Goal: Information Seeking & Learning: Find specific fact

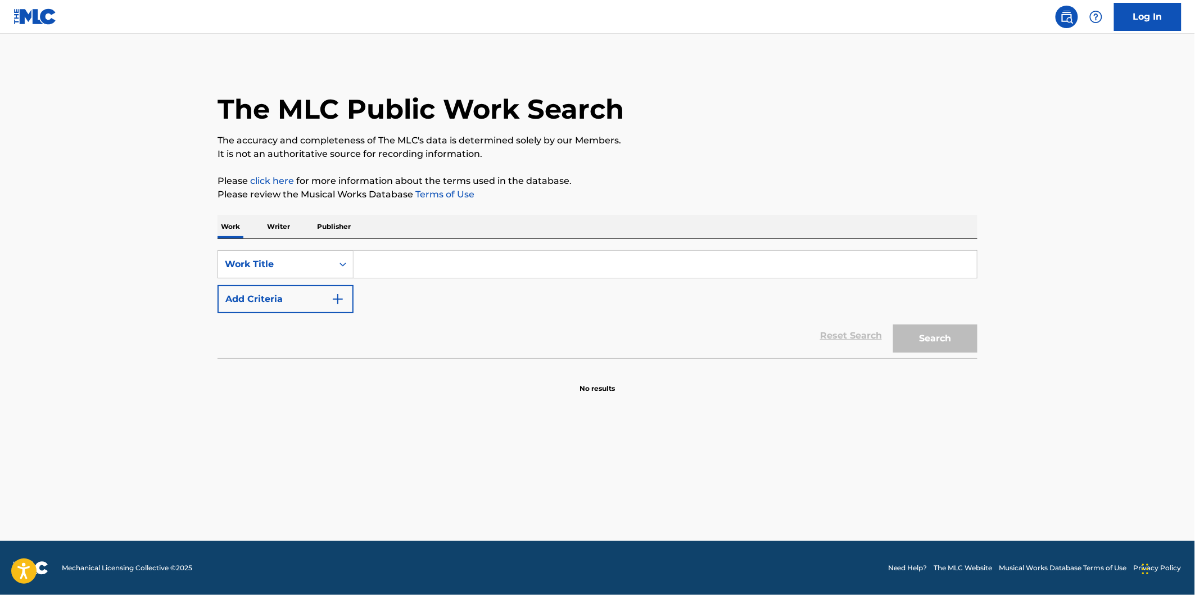
click at [467, 283] on div "SearchWithCriteria8f8740e8-35b5-4c09-b7c9-b8c3aa3ef2ad Work Title Add Criteria" at bounding box center [598, 281] width 760 height 63
click at [474, 268] on input "Search Form" at bounding box center [665, 264] width 623 height 27
paste input "No Me Dejes Nunca Nunca"
type input "No Me Dejes Nunca Nunca"
click at [893, 324] on button "Search" at bounding box center [935, 338] width 84 height 28
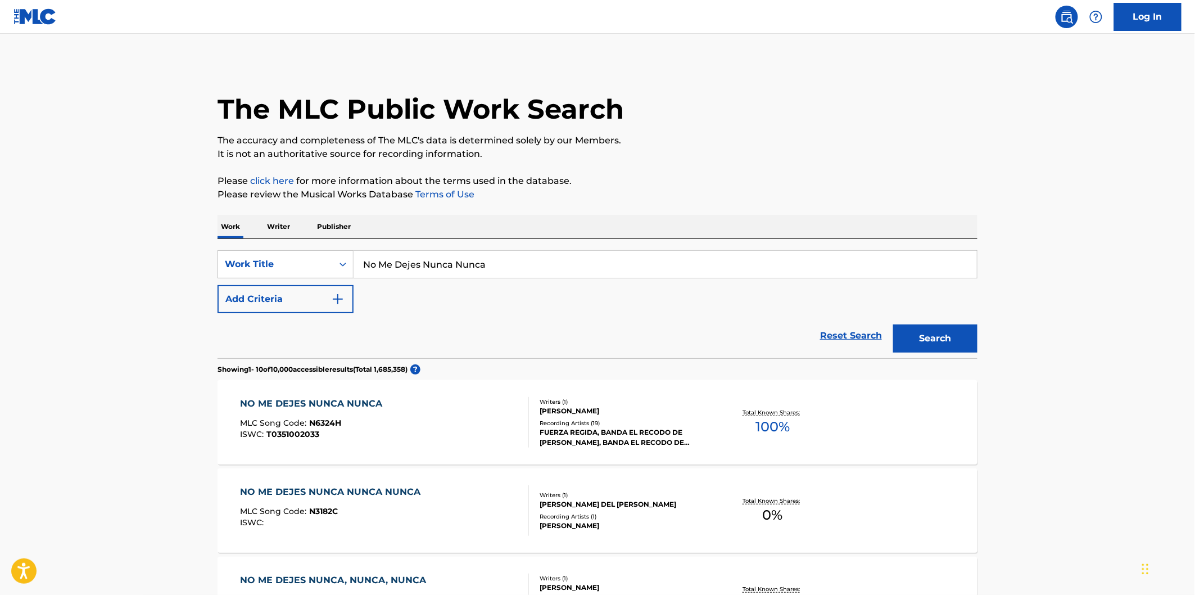
click at [713, 177] on p "Please click here for more information about the terms used in the database." at bounding box center [598, 180] width 760 height 13
click at [450, 274] on input "No Me Dejes Nunca Nunca" at bounding box center [665, 264] width 623 height 27
click at [450, 419] on div "NO ME DEJES NUNCA NUNCA MLC Song Code : N6324H ISWC : T0351002033" at bounding box center [385, 422] width 289 height 51
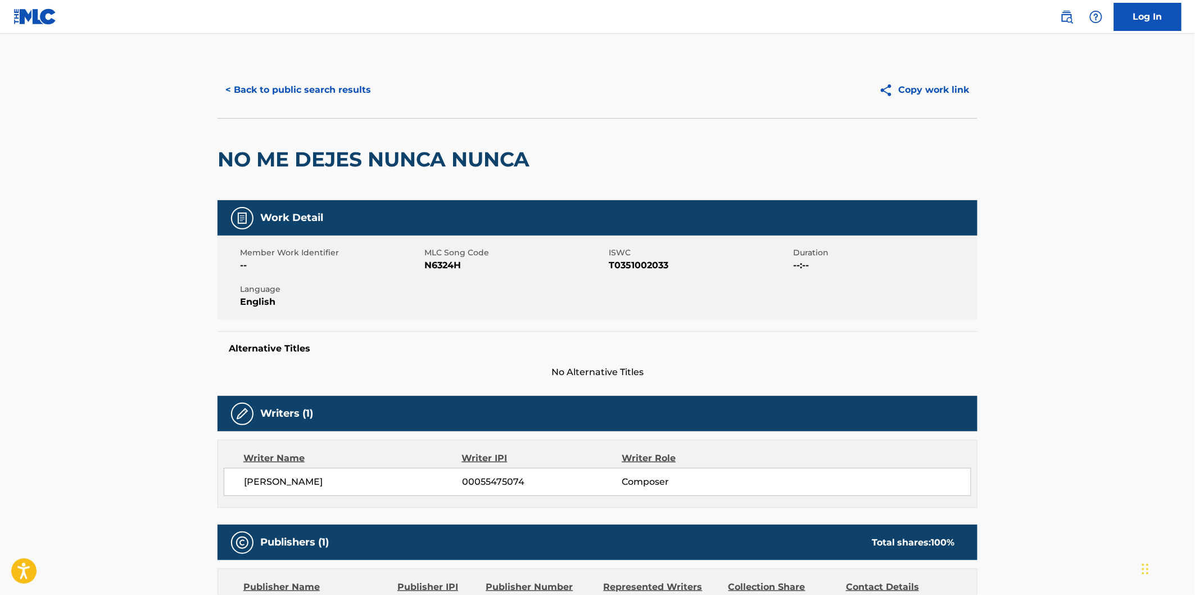
click at [448, 273] on div "Member Work Identifier -- MLC Song Code N6324H ISWC T0351002033 Duration --:-- …" at bounding box center [598, 278] width 760 height 84
copy span "N6324H"
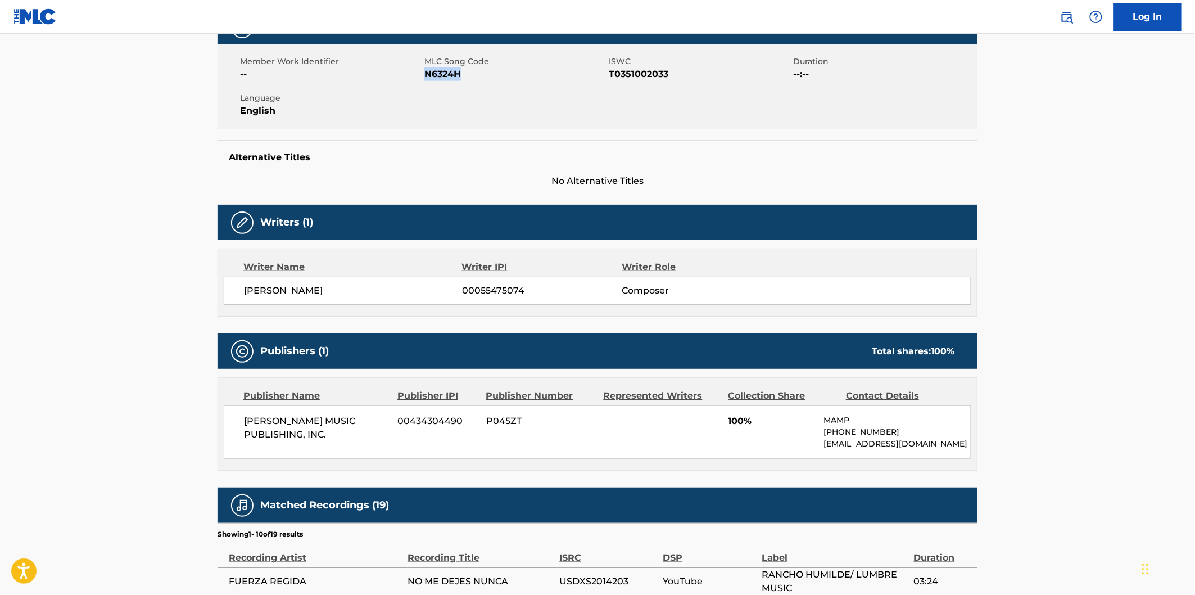
scroll to position [250, 0]
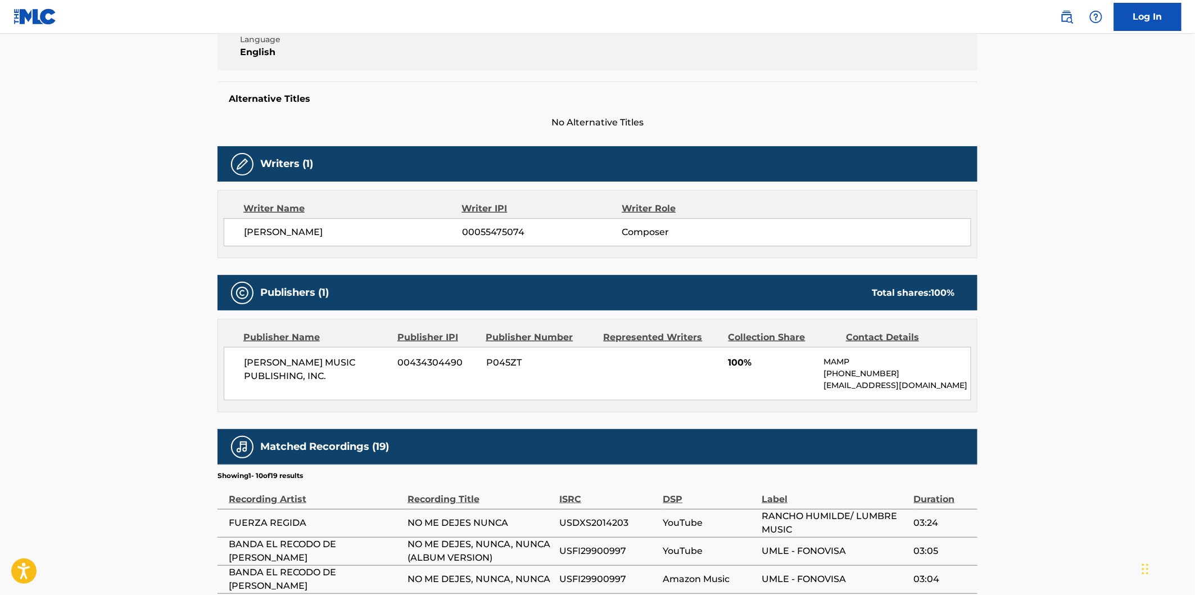
click at [268, 356] on span "[PERSON_NAME] MUSIC PUBLISHING, INC." at bounding box center [317, 369] width 146 height 27
click at [260, 378] on span "[PERSON_NAME] MUSIC PUBLISHING, INC." at bounding box center [317, 369] width 146 height 27
click at [265, 361] on span "[PERSON_NAME] MUSIC PUBLISHING, INC." at bounding box center [317, 369] width 146 height 27
click at [320, 370] on span "[PERSON_NAME] MUSIC PUBLISHING, INC." at bounding box center [317, 369] width 146 height 27
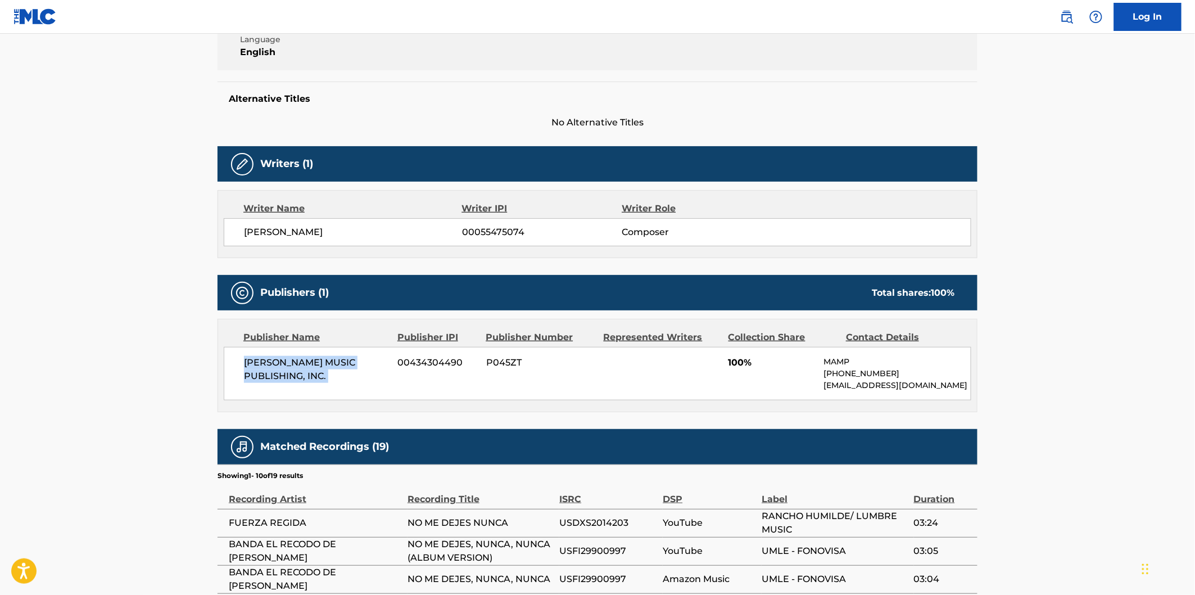
click at [332, 374] on span "[PERSON_NAME] MUSIC PUBLISHING, INC." at bounding box center [317, 369] width 146 height 27
copy div "[PERSON_NAME] MUSIC PUBLISHING, INC."
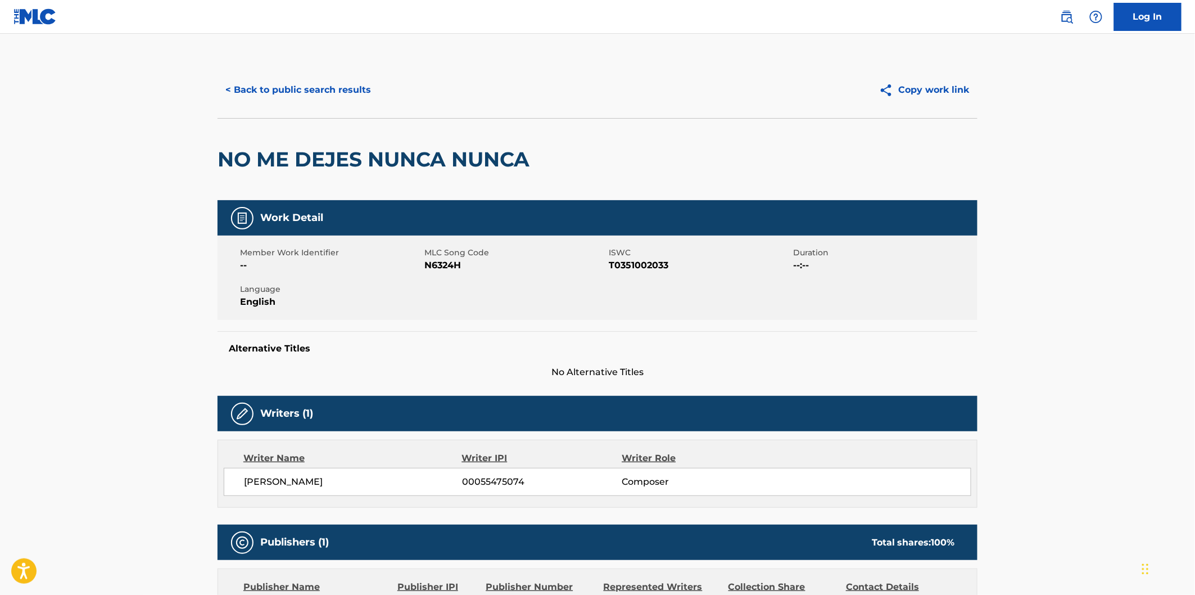
click at [335, 88] on button "< Back to public search results" at bounding box center [298, 90] width 161 height 28
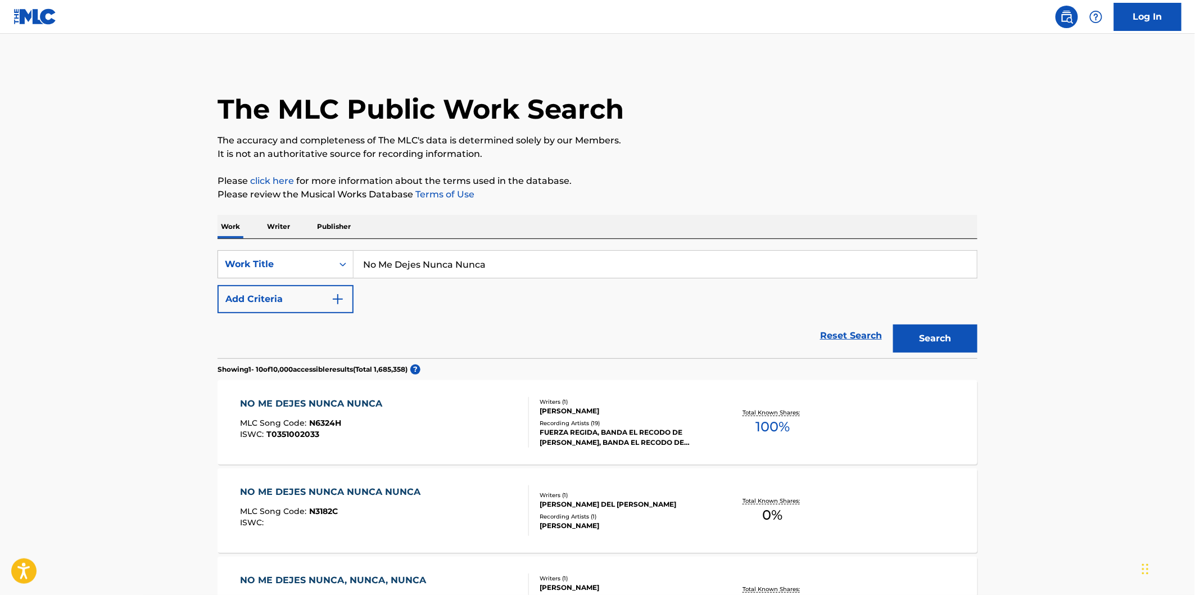
click at [492, 261] on input "No Me Dejes Nunca Nunca" at bounding box center [665, 264] width 623 height 27
paste input "Pero No Me Quieres"
type input "Pero No Me Quieres"
click at [893, 324] on button "Search" at bounding box center [935, 338] width 84 height 28
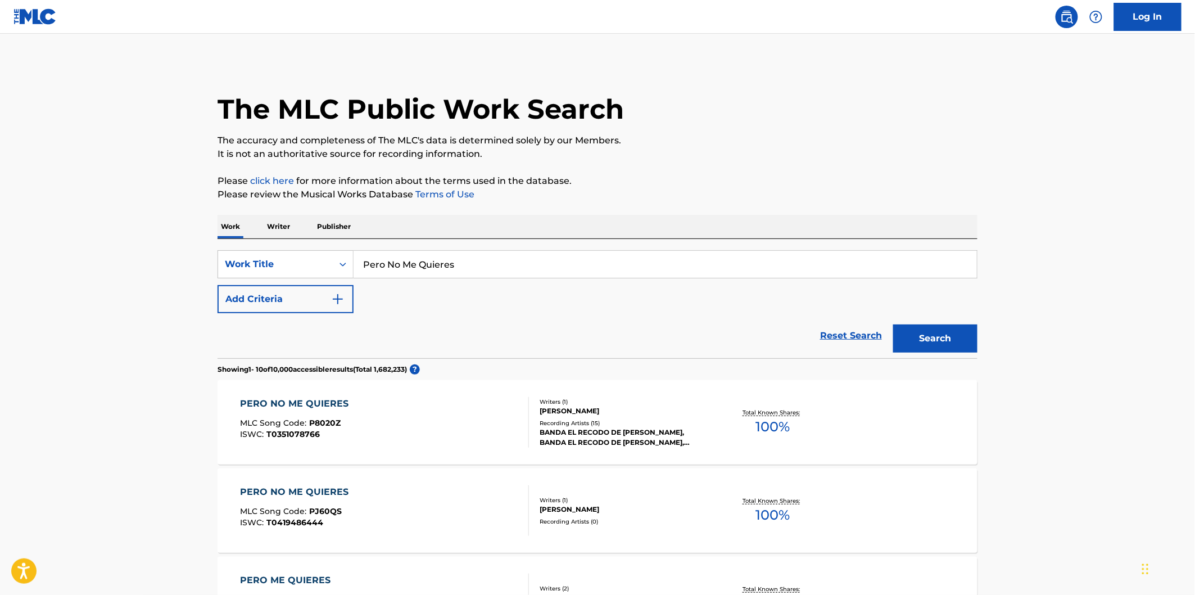
click at [463, 417] on div "PERO NO ME QUIERES MLC Song Code : P8020Z ISWC : T0351078766" at bounding box center [385, 422] width 289 height 51
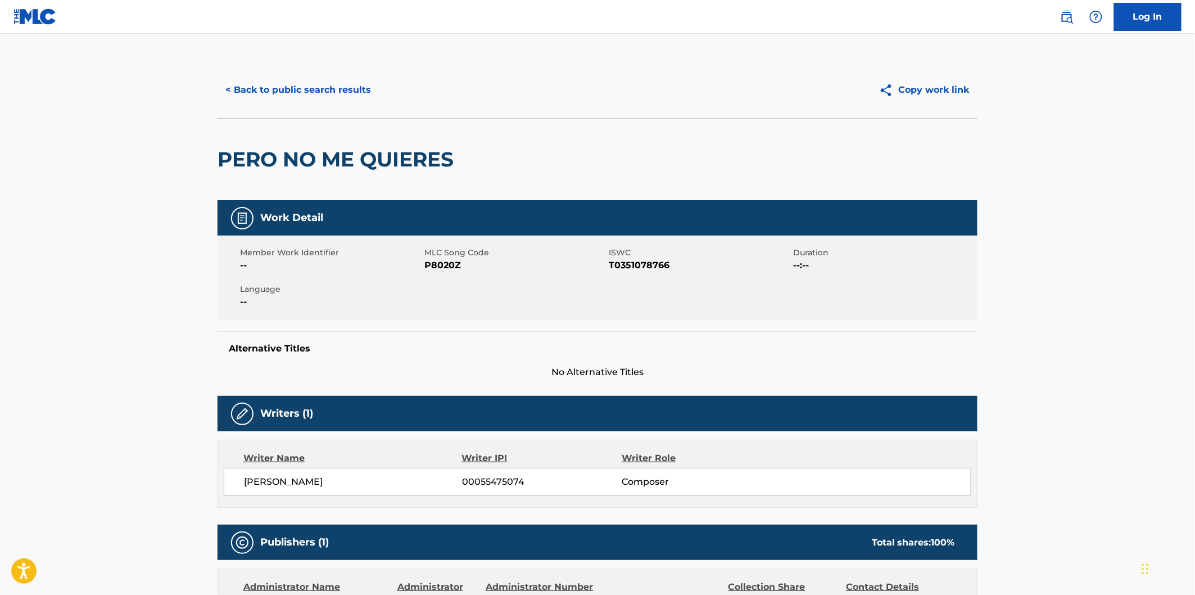
click at [438, 268] on span "P8020Z" at bounding box center [515, 265] width 182 height 13
copy span "P8020Z"
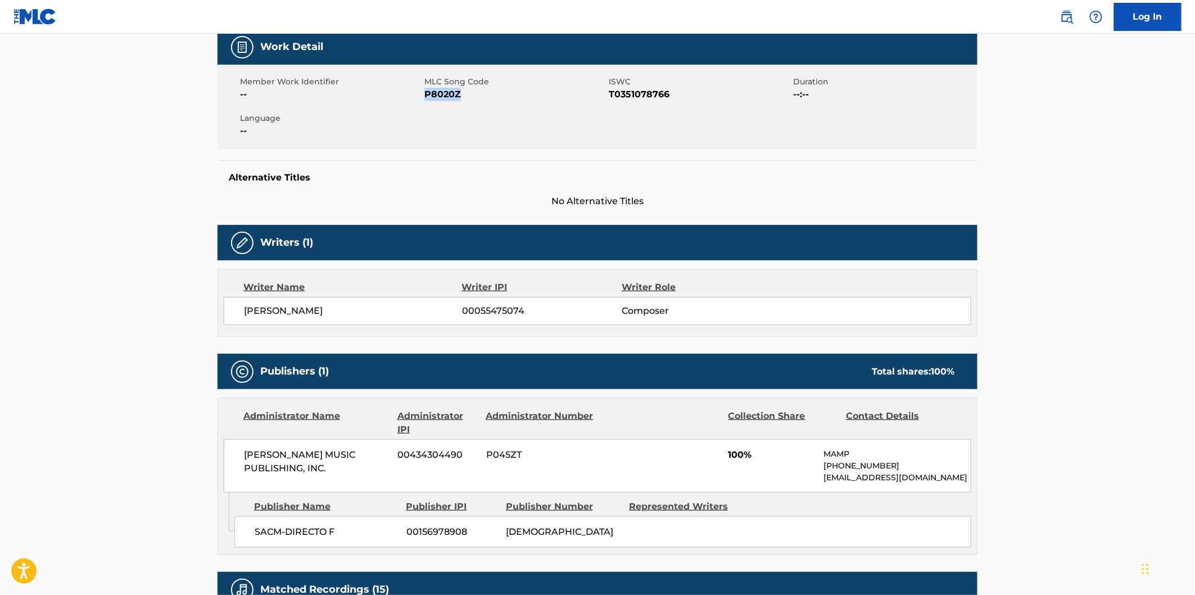
scroll to position [250, 0]
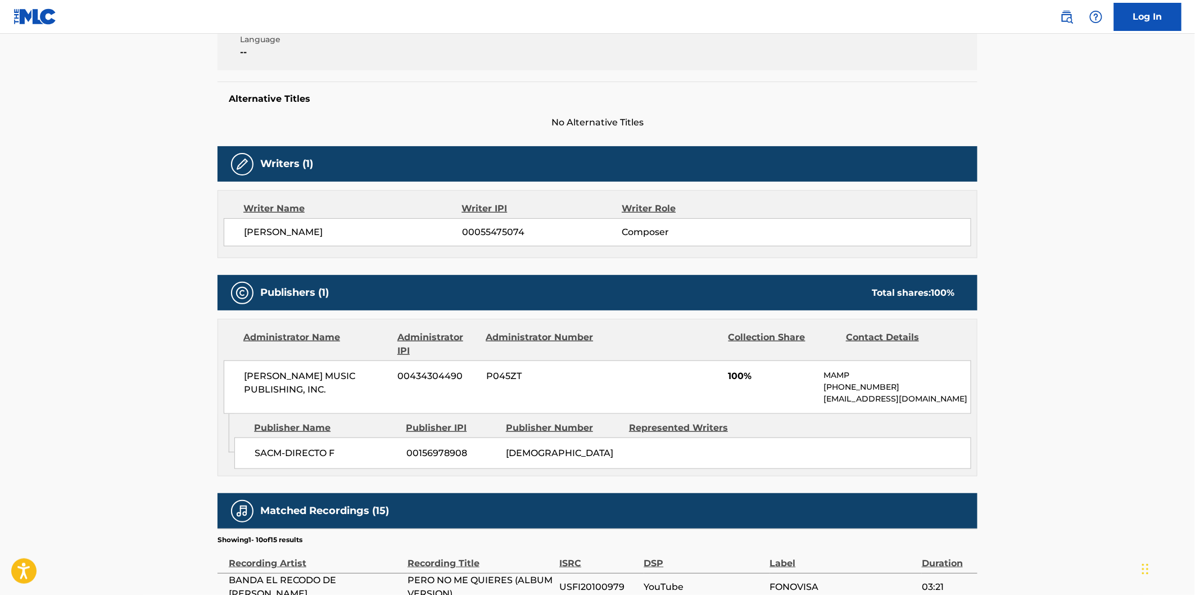
click at [282, 460] on span "SACM-DIRECTO F" at bounding box center [326, 452] width 143 height 13
click at [275, 460] on span "SACM-DIRECTO F" at bounding box center [326, 452] width 143 height 13
click at [329, 460] on span "SACM-DIRECTO F" at bounding box center [326, 452] width 143 height 13
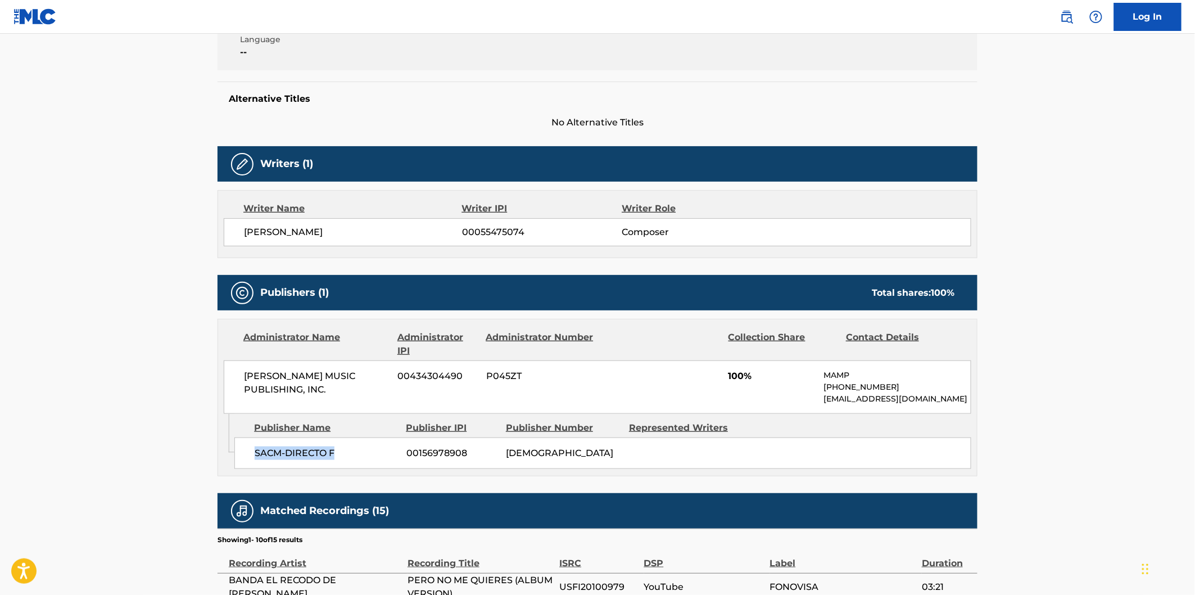
copy span "SACM-DIRECTO F"
click at [261, 376] on span "[PERSON_NAME] MUSIC PUBLISHING, INC." at bounding box center [317, 382] width 146 height 27
click at [329, 383] on span "[PERSON_NAME] MUSIC PUBLISHING, INC." at bounding box center [317, 382] width 146 height 27
copy div "[PERSON_NAME] MUSIC PUBLISHING, INC."
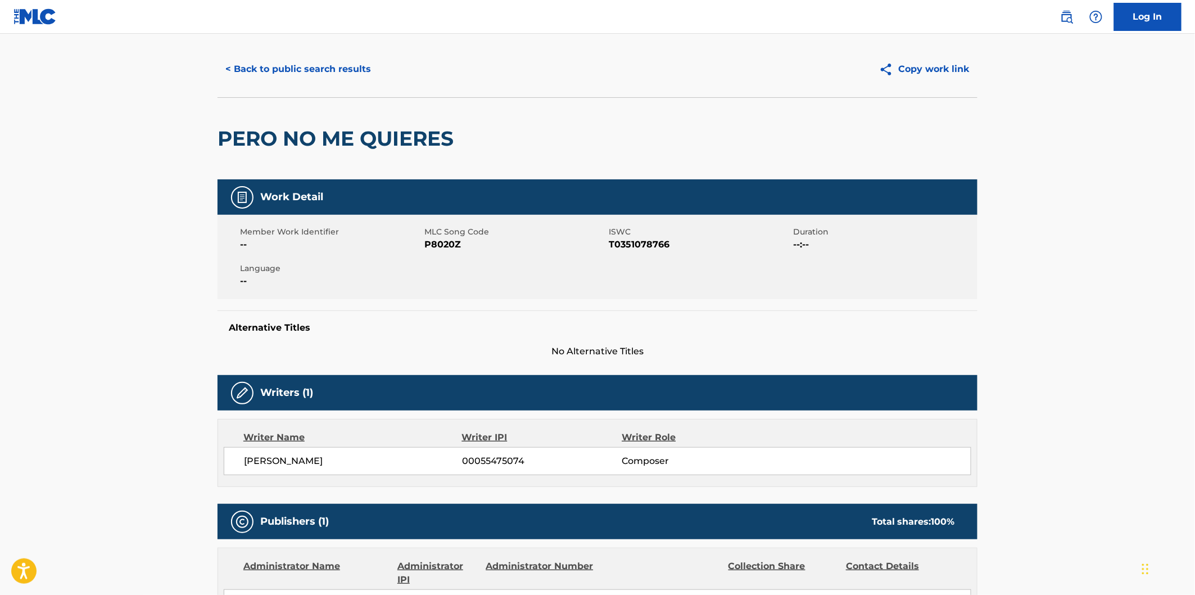
scroll to position [0, 0]
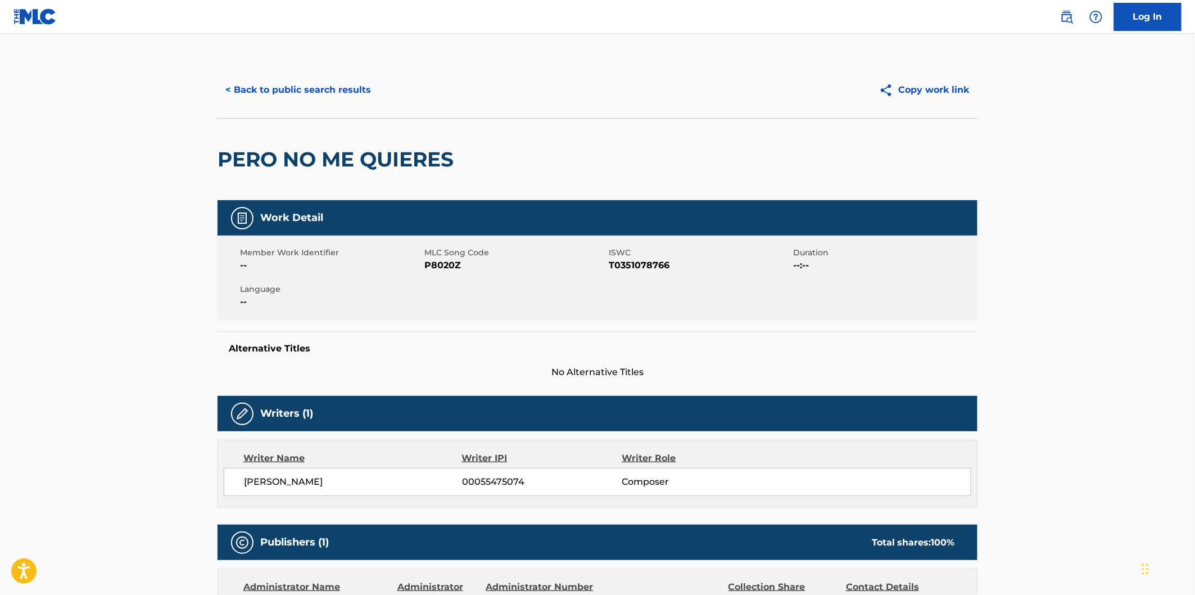
click at [305, 98] on button "< Back to public search results" at bounding box center [298, 90] width 161 height 28
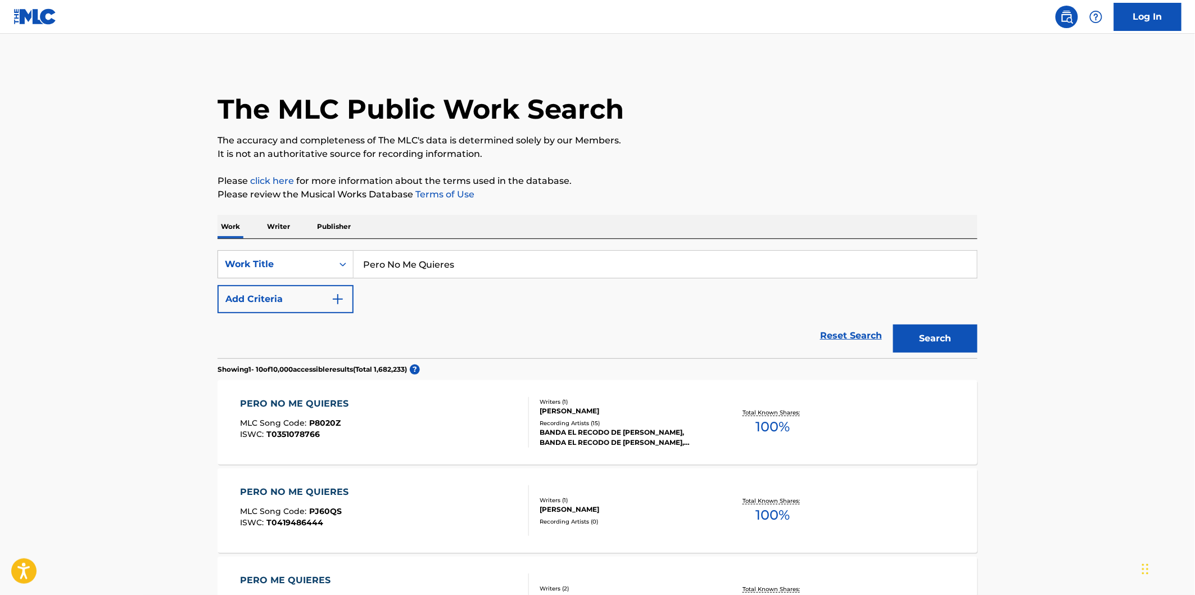
click at [549, 270] on input "Pero No Me Quieres" at bounding box center [665, 264] width 623 height 27
paste input "No Me Dejes Nunca Nunca"
type input "No Me Dejes Nunca Nunca"
click at [893, 324] on button "Search" at bounding box center [935, 338] width 84 height 28
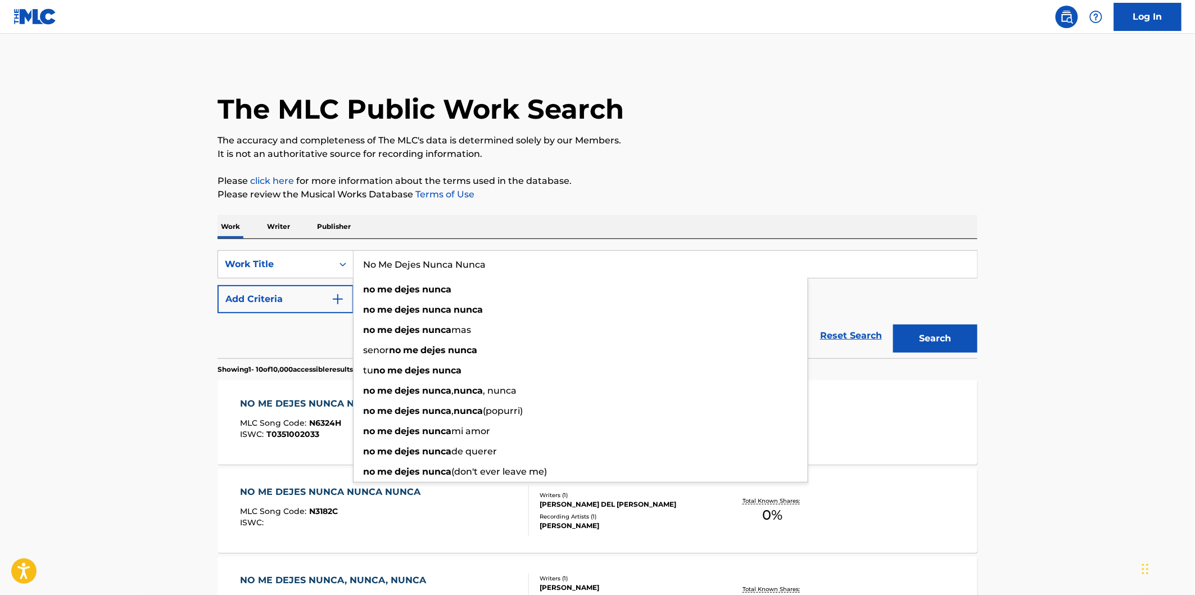
click at [623, 224] on div "Work Writer Publisher" at bounding box center [598, 227] width 760 height 24
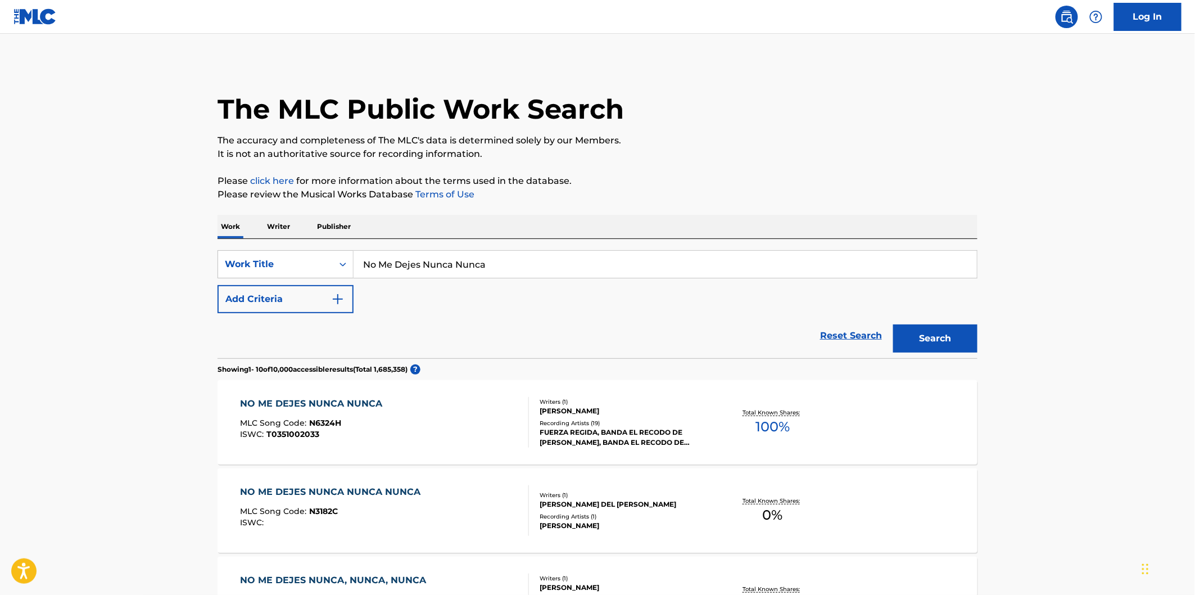
click at [367, 266] on input "No Me Dejes Nunca Nunca" at bounding box center [665, 264] width 623 height 27
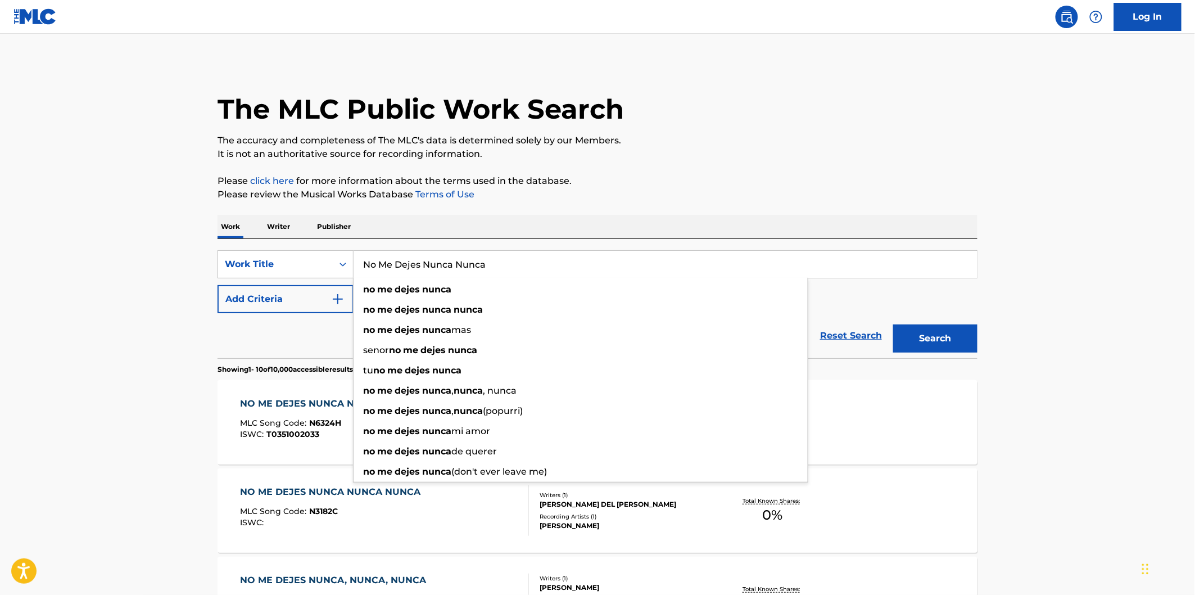
click at [425, 256] on input "No Me Dejes Nunca Nunca" at bounding box center [665, 264] width 623 height 27
click at [664, 194] on p "Please review the Musical Works Database Terms of Use" at bounding box center [598, 194] width 760 height 13
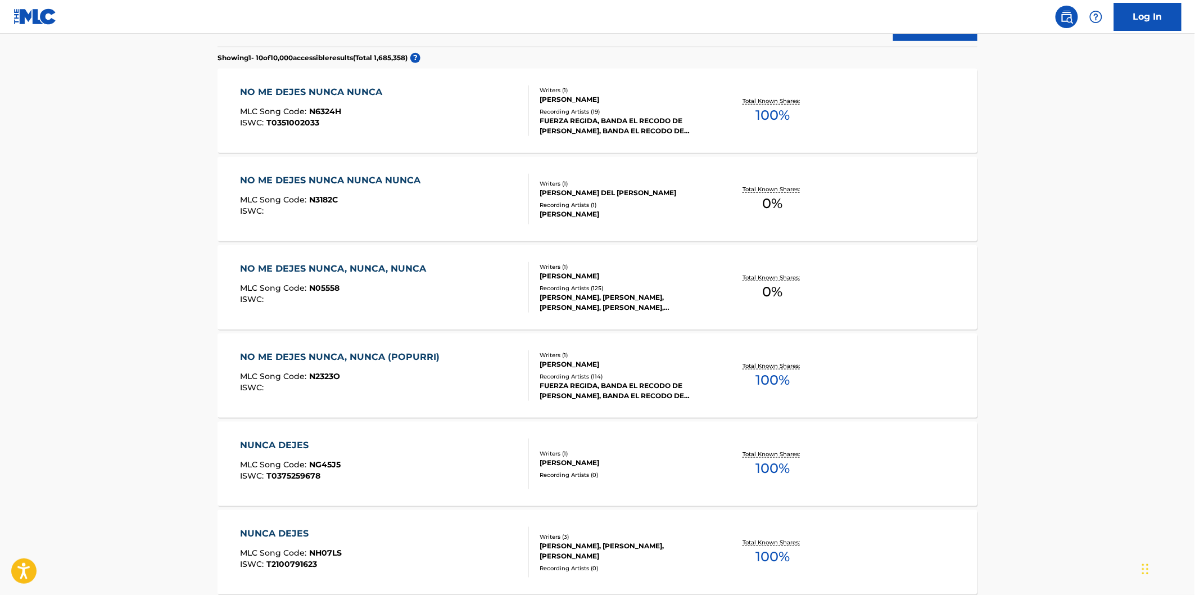
scroll to position [312, 0]
click at [449, 383] on div "NO ME DEJES NUNCA, NUNCA (POPURRI) MLC Song Code : N2323O ISWC :" at bounding box center [385, 375] width 289 height 51
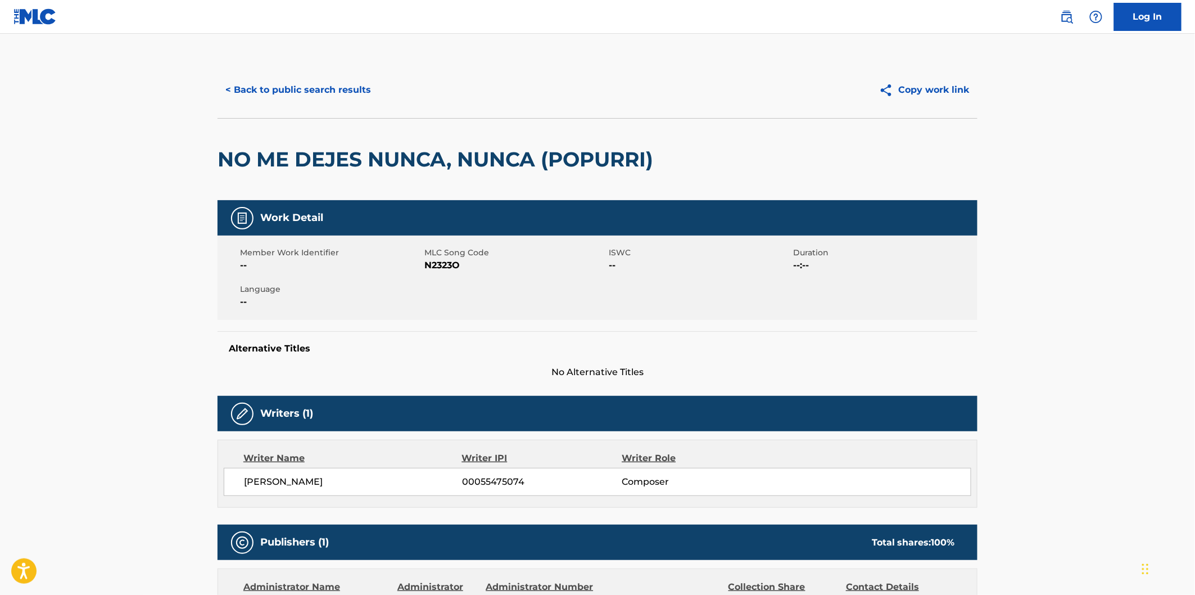
click at [448, 260] on span "N2323O" at bounding box center [515, 265] width 182 height 13
copy span "N2323O"
click at [218, 151] on h2 "NO ME DEJES NUNCA, NUNCA (POPURRI)" at bounding box center [438, 159] width 441 height 25
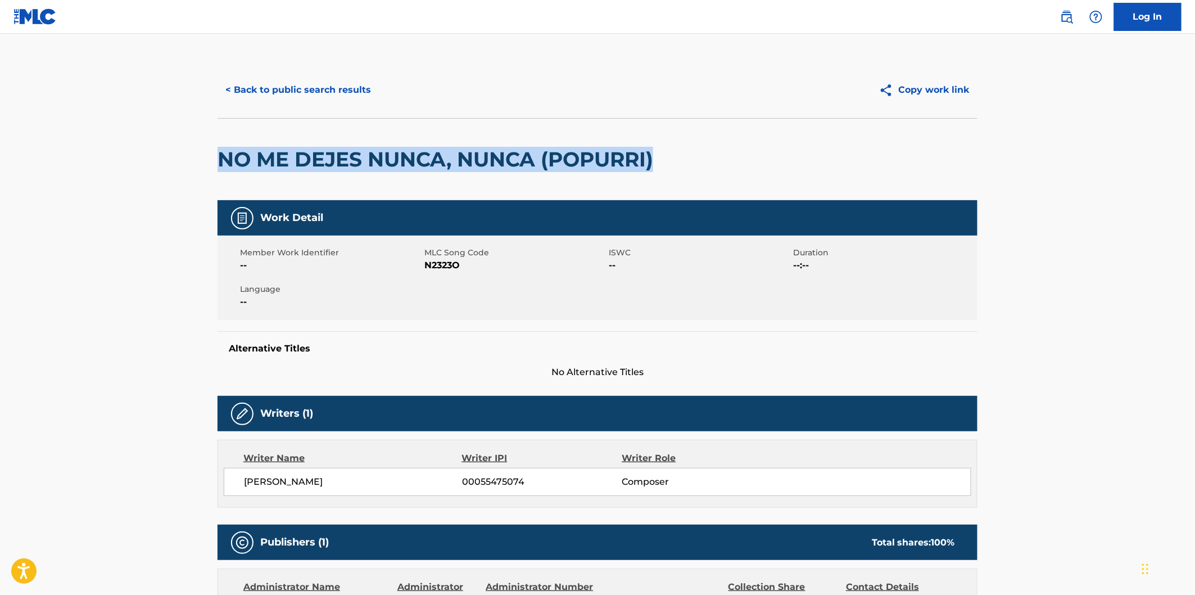
drag, startPoint x: 560, startPoint y: 150, endPoint x: 650, endPoint y: 151, distance: 89.9
click at [650, 151] on h2 "NO ME DEJES NUNCA, NUNCA (POPURRI)" at bounding box center [438, 159] width 441 height 25
copy h2 "NO ME DEJES NUNCA, NUNCA (POPURRI)"
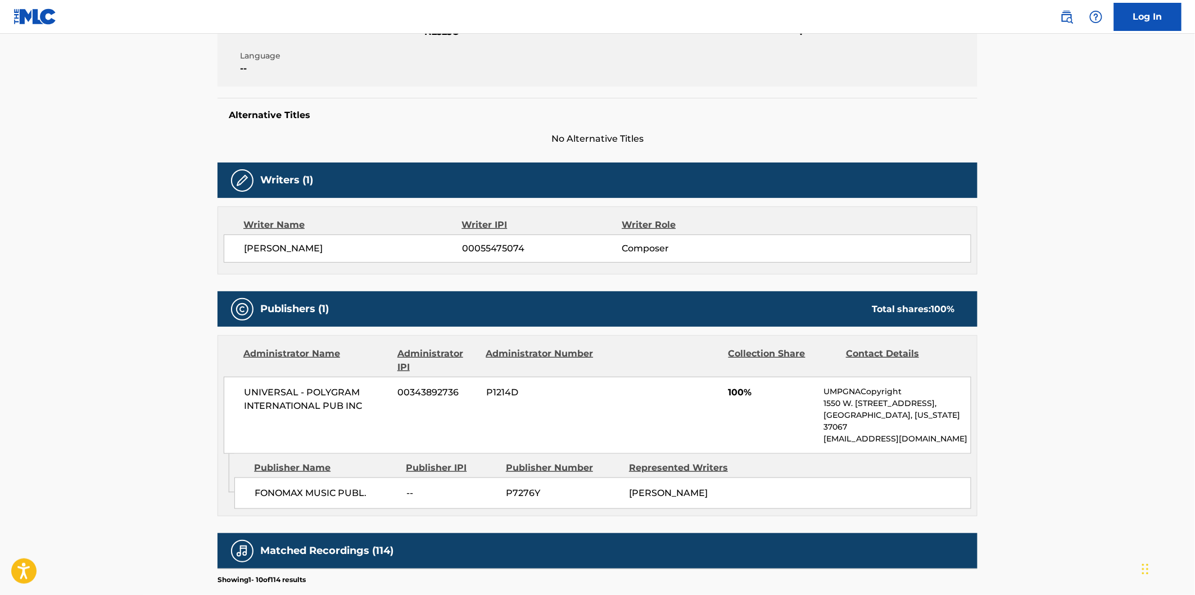
scroll to position [312, 0]
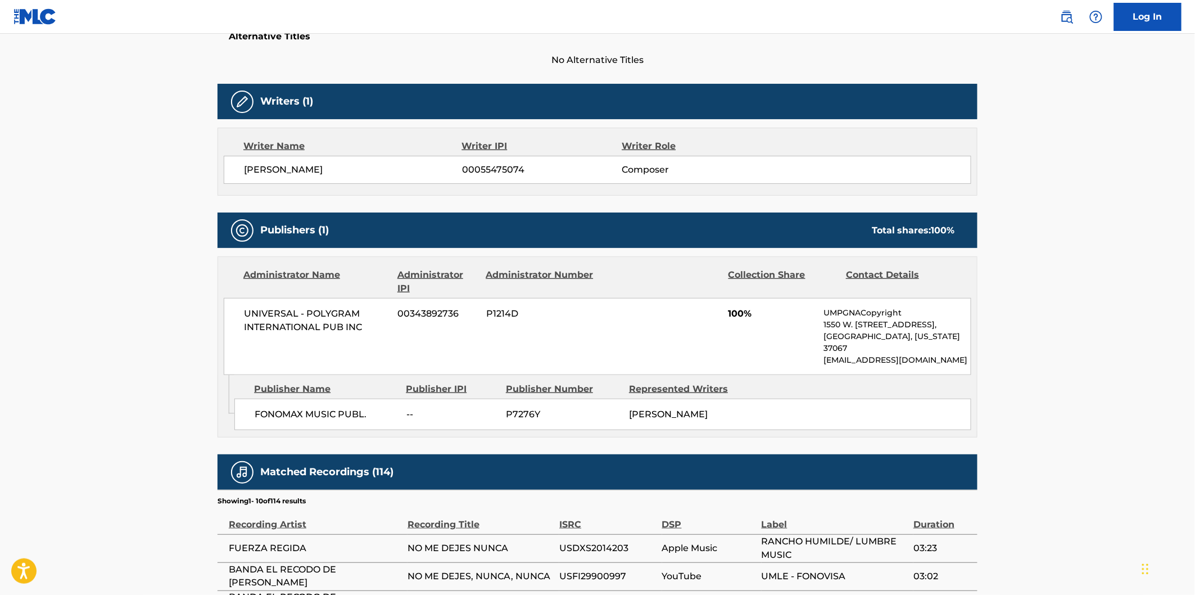
click at [273, 408] on span "FONOMAX MUSIC PUBL." at bounding box center [326, 414] width 143 height 13
drag, startPoint x: 352, startPoint y: 404, endPoint x: 367, endPoint y: 403, distance: 14.6
click at [367, 408] on span "FONOMAX MUSIC PUBL." at bounding box center [326, 414] width 143 height 13
copy div "FONOMAX MUSIC PUBL."
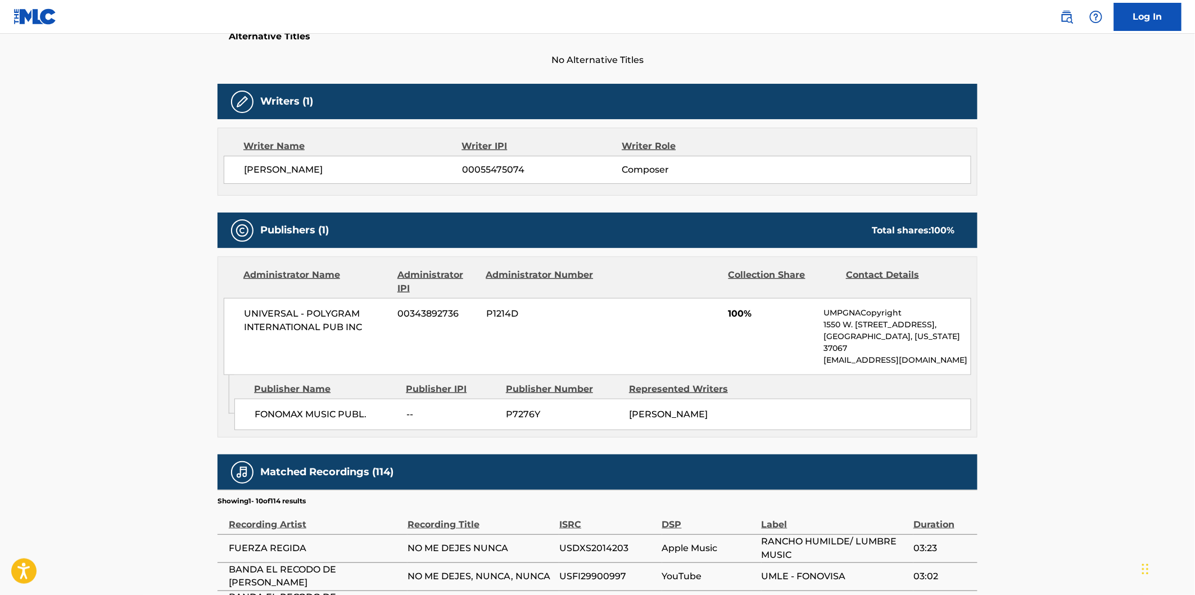
click at [249, 314] on span "UNIVERSAL - POLYGRAM INTERNATIONAL PUB INC" at bounding box center [317, 320] width 146 height 27
drag, startPoint x: 249, startPoint y: 314, endPoint x: 320, endPoint y: 314, distance: 71.4
click at [250, 314] on span "UNIVERSAL - POLYGRAM INTERNATIONAL PUB INC" at bounding box center [317, 320] width 146 height 27
click at [367, 315] on span "UNIVERSAL - POLYGRAM INTERNATIONAL PUB INC" at bounding box center [317, 320] width 146 height 27
click at [367, 321] on span "UNIVERSAL - POLYGRAM INTERNATIONAL PUB INC" at bounding box center [317, 320] width 146 height 27
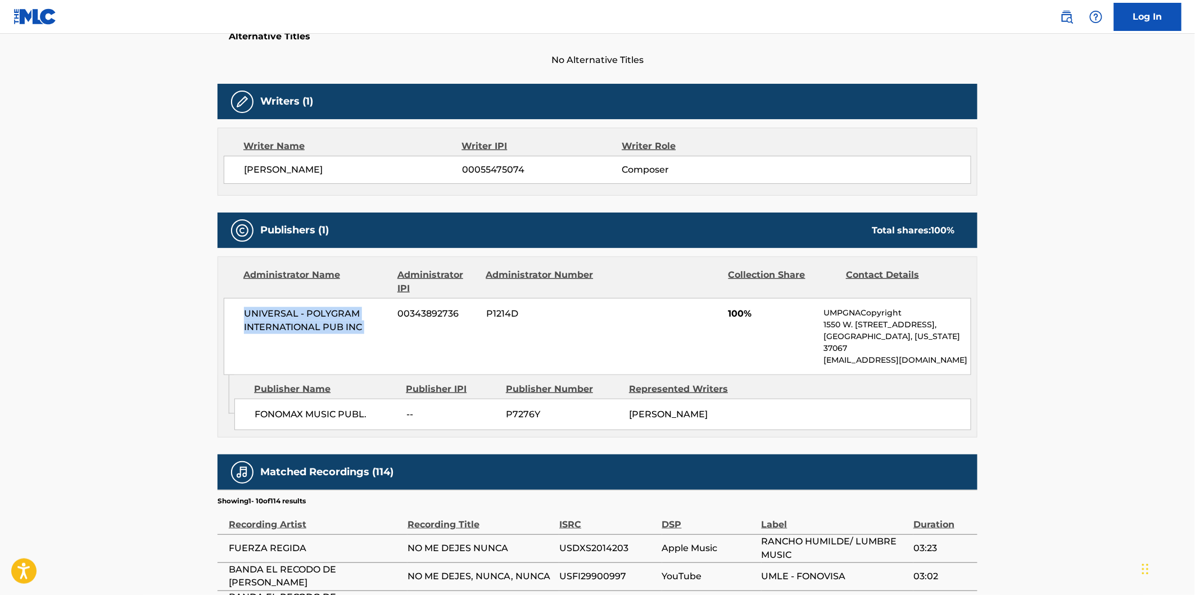
copy div "UNIVERSAL - POLYGRAM INTERNATIONAL PUB INC"
